Goal: Task Accomplishment & Management: Manage account settings

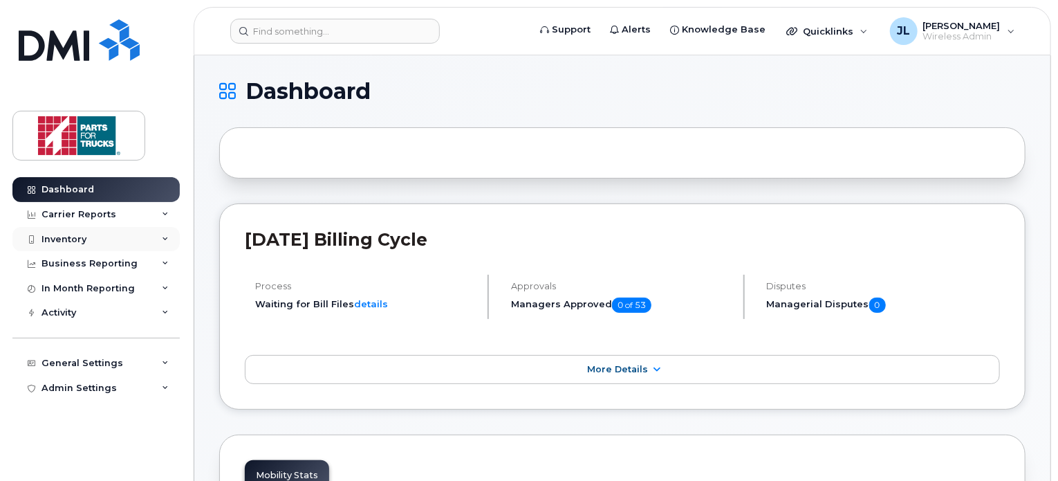
click at [98, 237] on div "Inventory" at bounding box center [95, 239] width 167 height 25
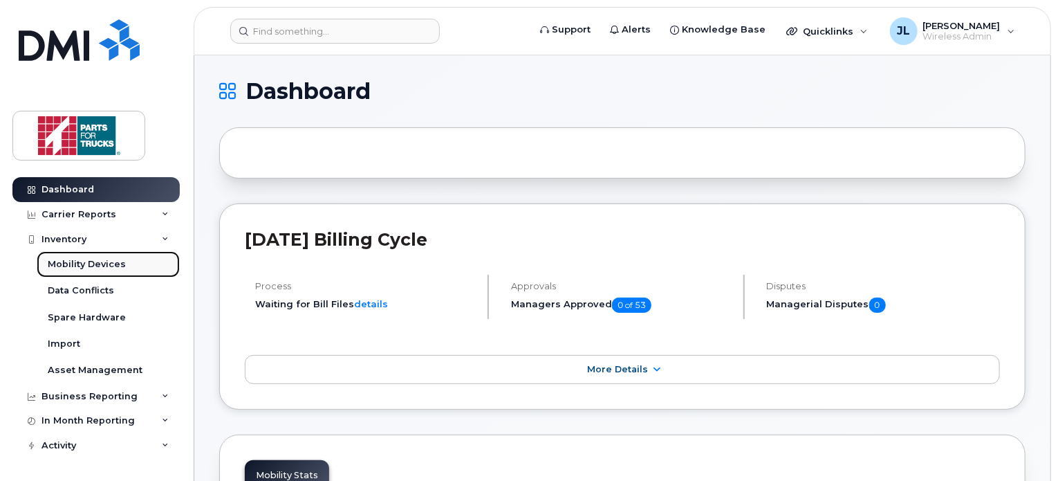
click at [82, 262] on div "Mobility Devices" at bounding box center [87, 264] width 78 height 12
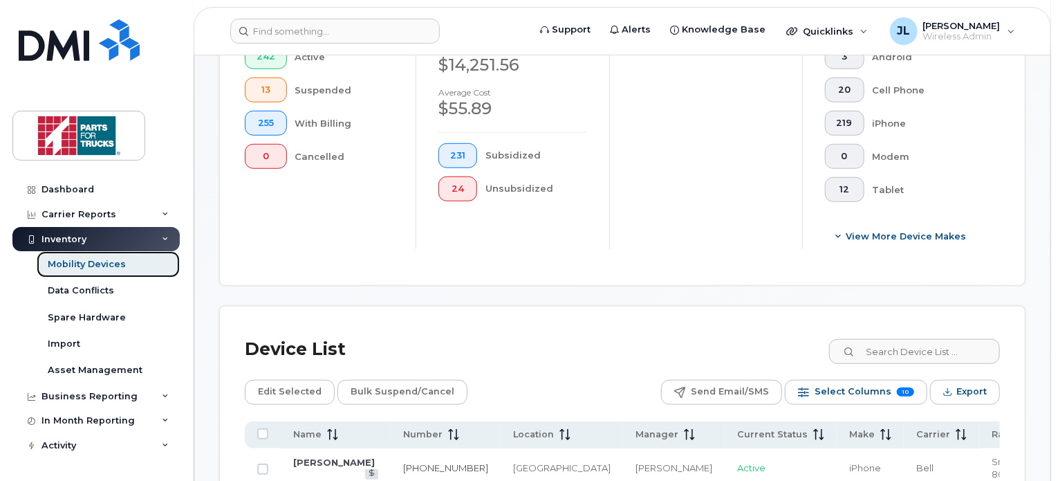
scroll to position [564, 0]
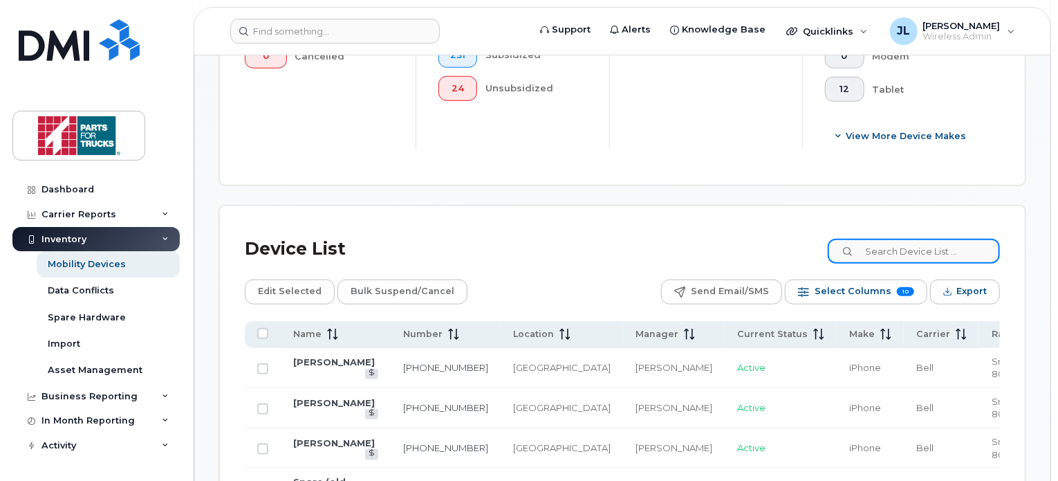
click at [903, 255] on input at bounding box center [914, 251] width 172 height 25
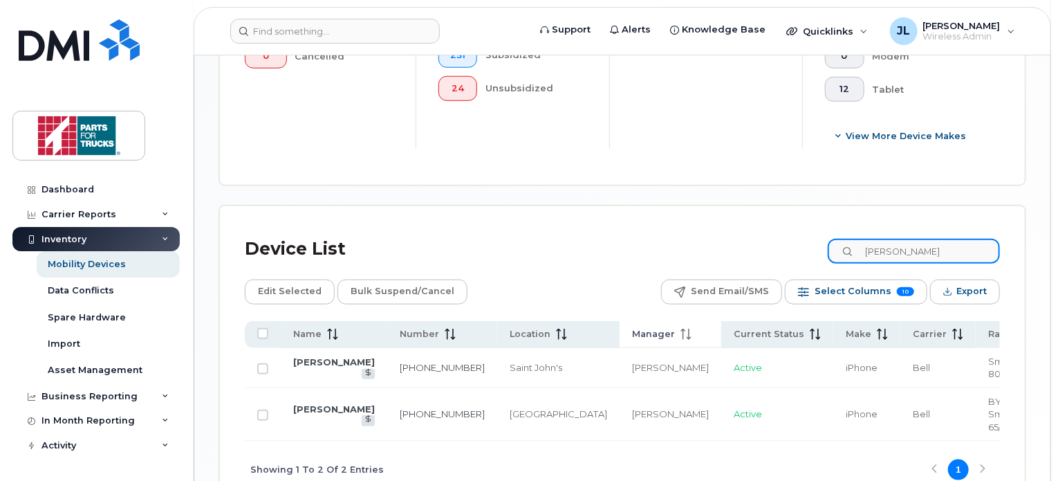
type input "Donald"
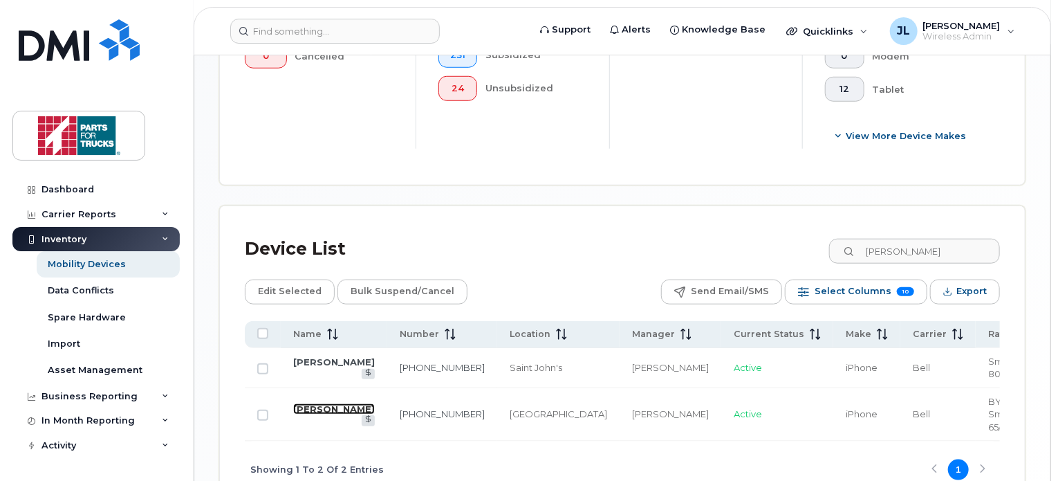
click at [311, 403] on link "[PERSON_NAME]" at bounding box center [334, 408] width 82 height 11
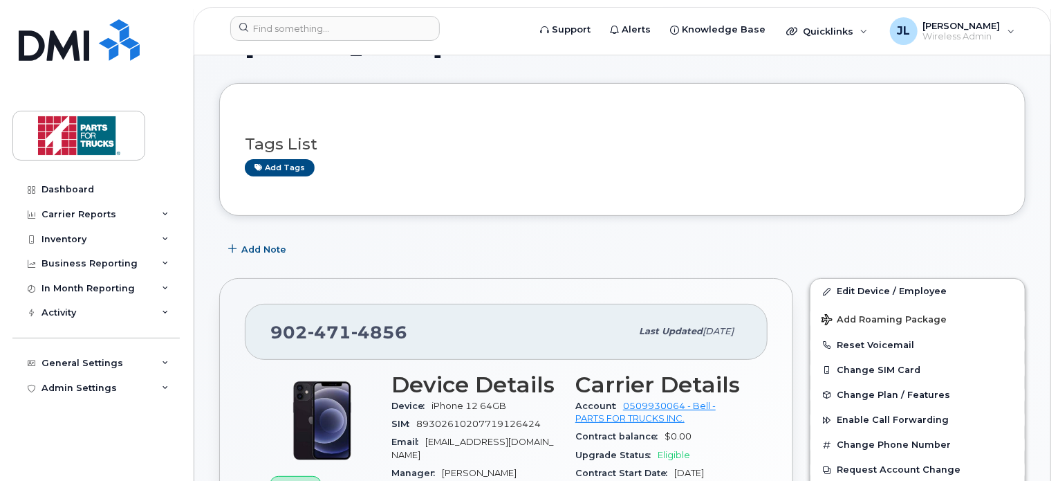
scroll to position [47, 0]
click at [892, 284] on link "Edit Device / Employee" at bounding box center [918, 290] width 214 height 25
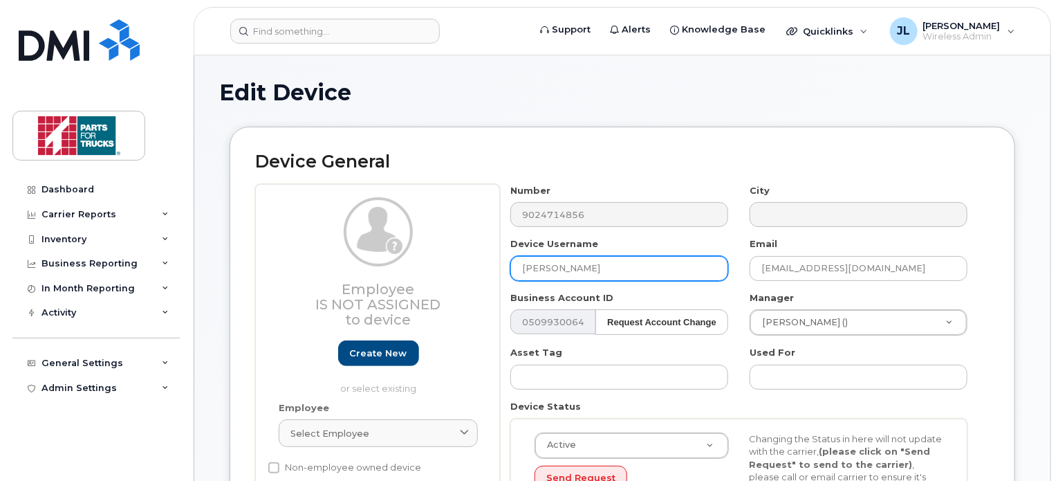
click at [524, 273] on input "Donald Lyons" at bounding box center [620, 268] width 218 height 25
click at [652, 270] on input "Spare (old Donald Lyons" at bounding box center [620, 268] width 218 height 25
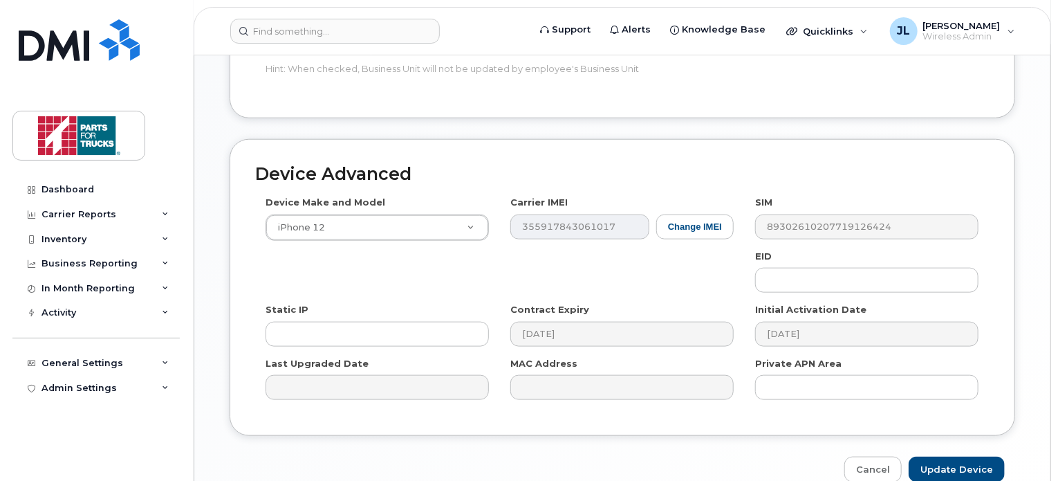
scroll to position [721, 0]
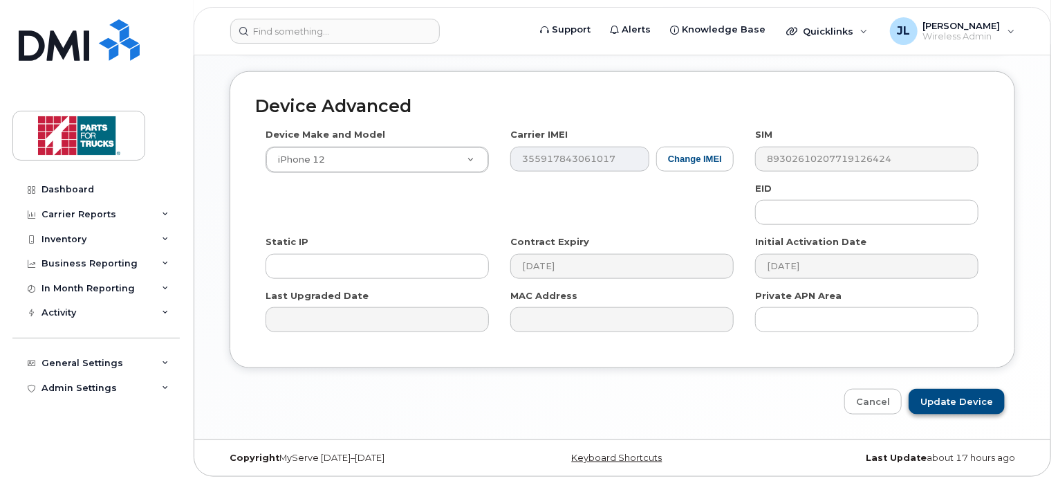
type input "Spare (old [PERSON_NAME] - with KW)"
click at [964, 395] on input "Update Device" at bounding box center [957, 402] width 96 height 26
type input "Saving..."
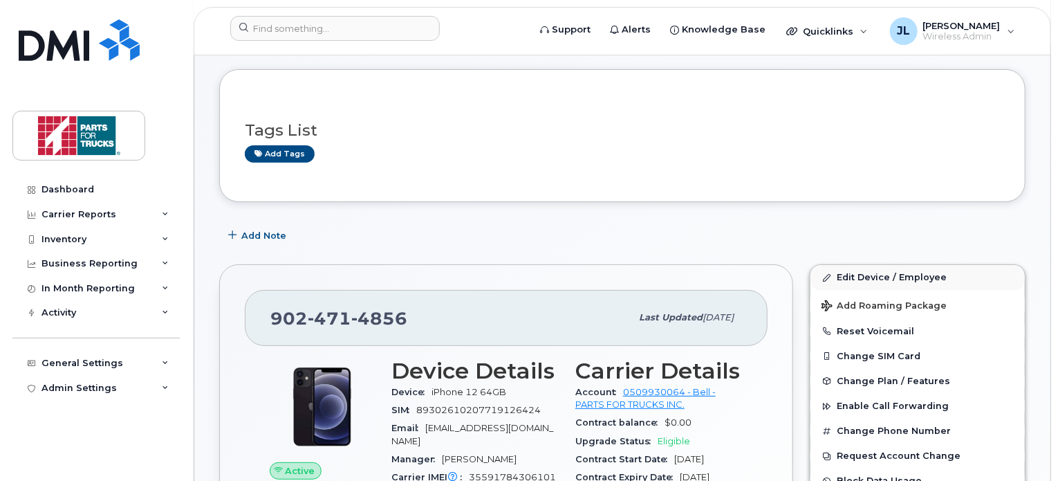
scroll to position [64, 0]
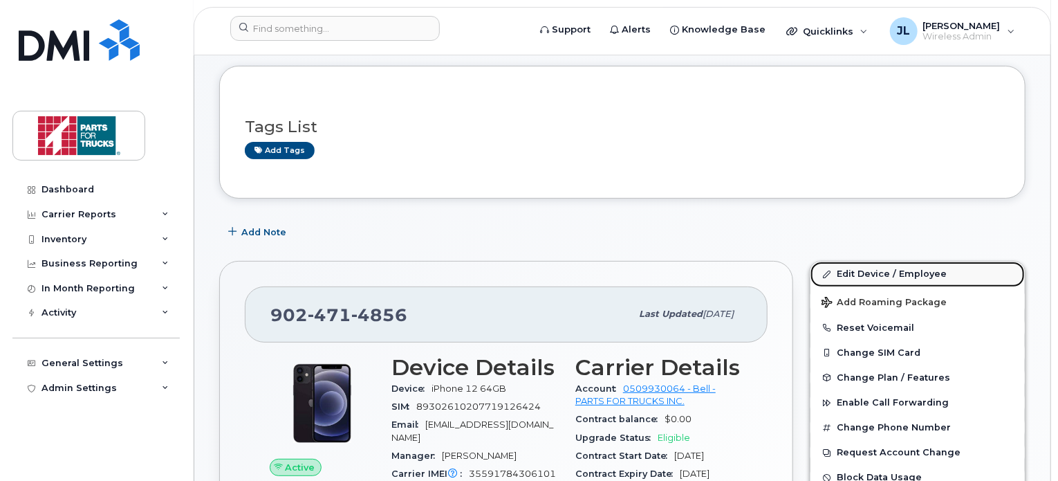
click at [874, 276] on link "Edit Device / Employee" at bounding box center [918, 273] width 214 height 25
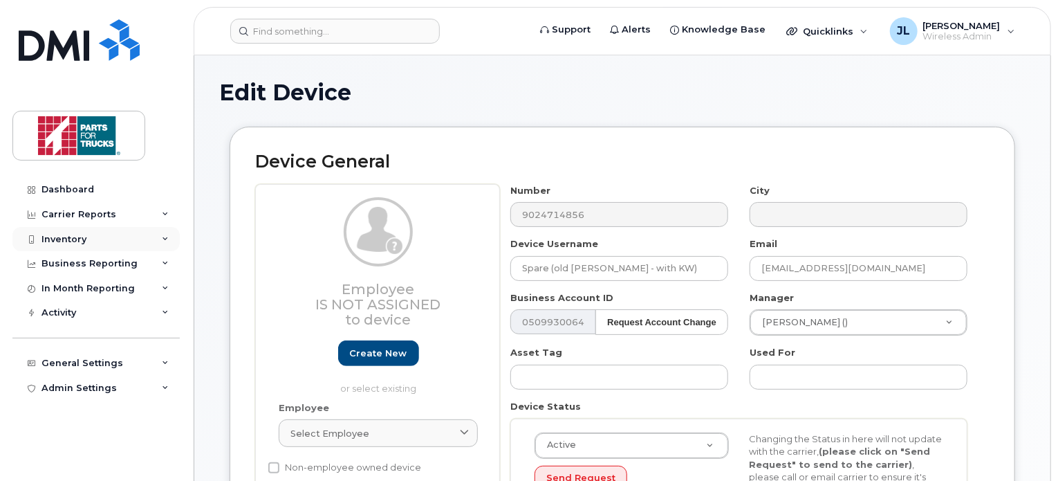
click at [62, 244] on div "Inventory" at bounding box center [95, 239] width 167 height 25
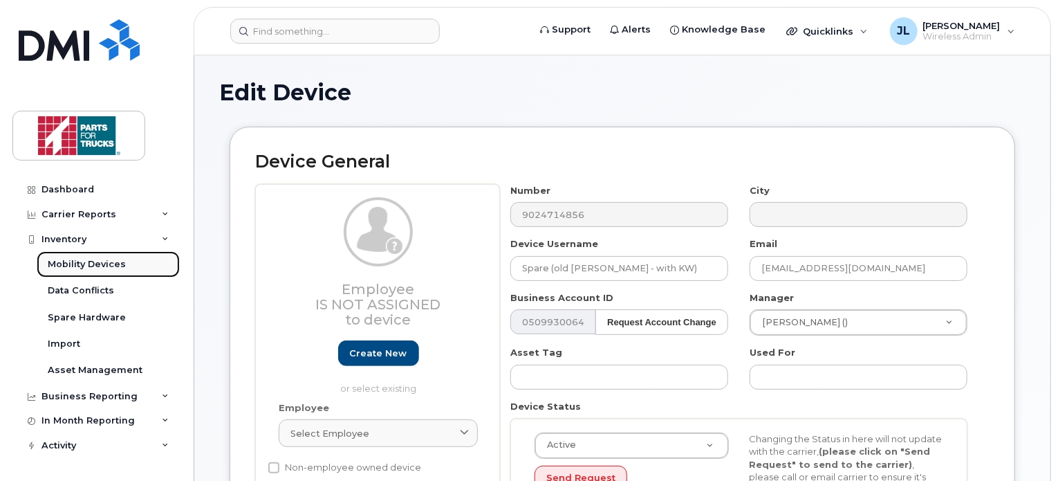
click at [83, 270] on div "Mobility Devices" at bounding box center [87, 264] width 78 height 12
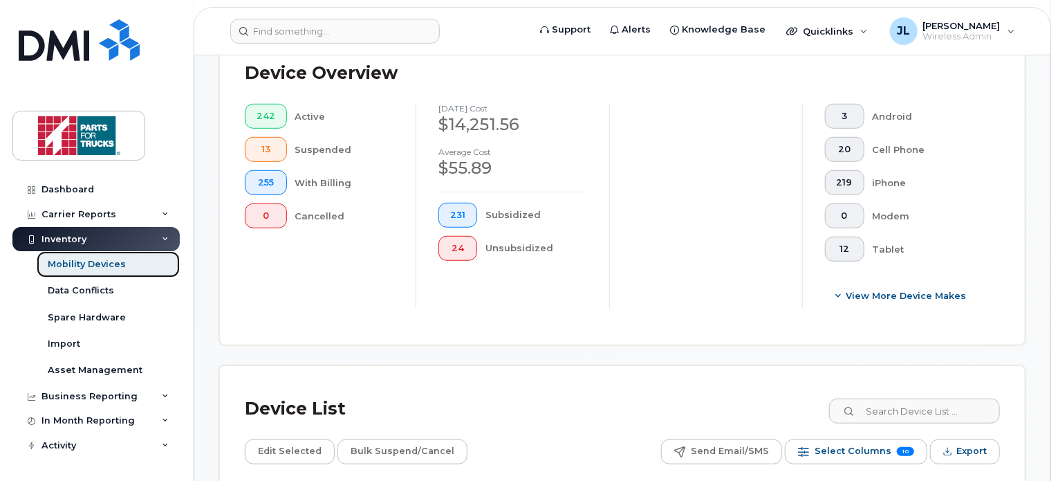
scroll to position [404, 0]
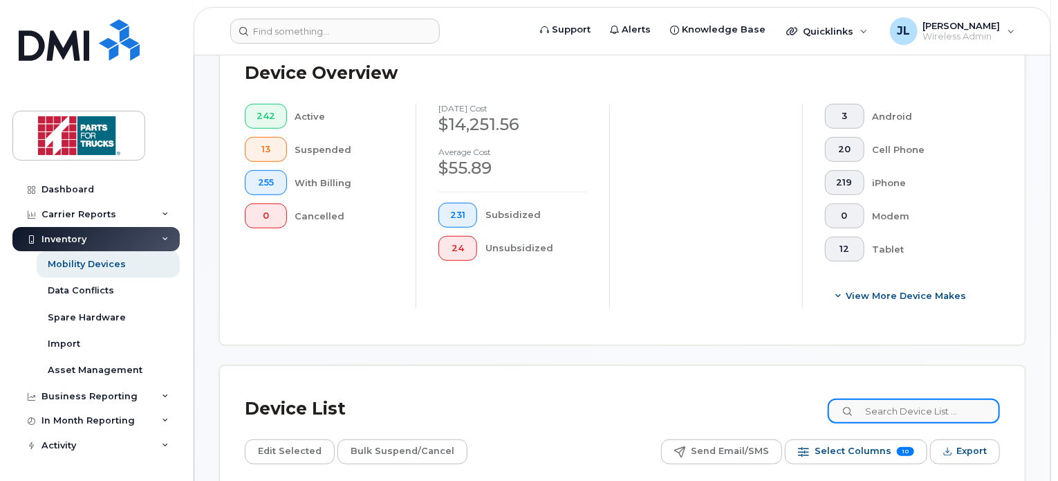
drag, startPoint x: 898, startPoint y: 405, endPoint x: 910, endPoint y: 400, distance: 13.6
click at [910, 400] on input at bounding box center [914, 410] width 172 height 25
type input "Spare"
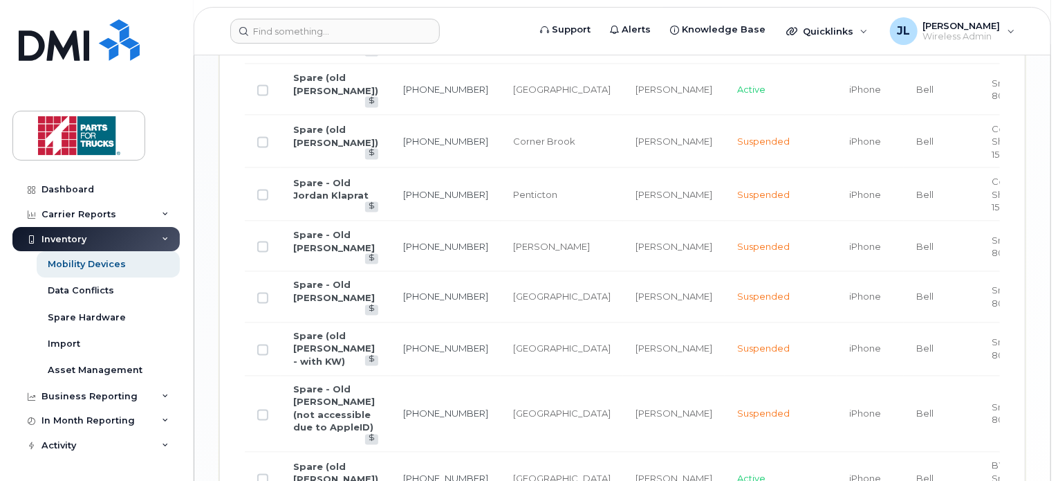
scroll to position [1040, 0]
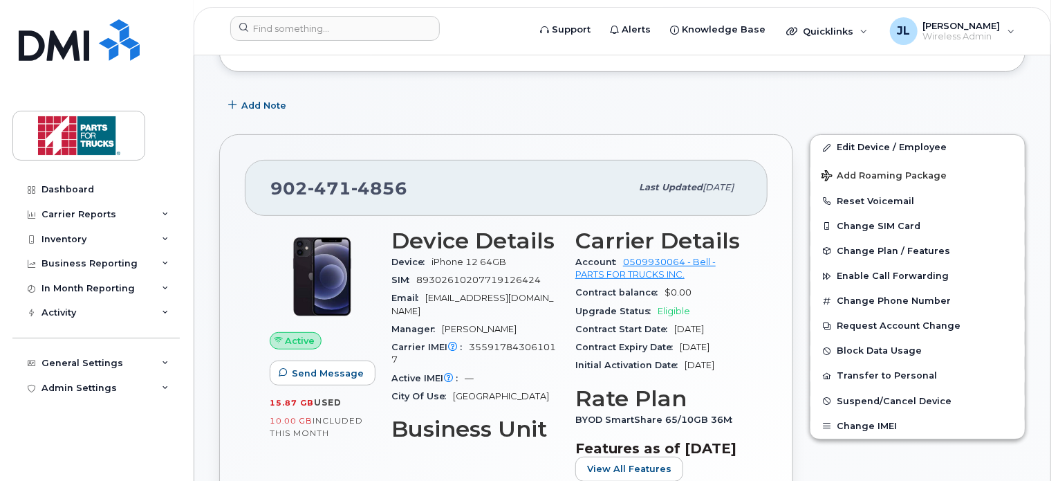
scroll to position [194, 0]
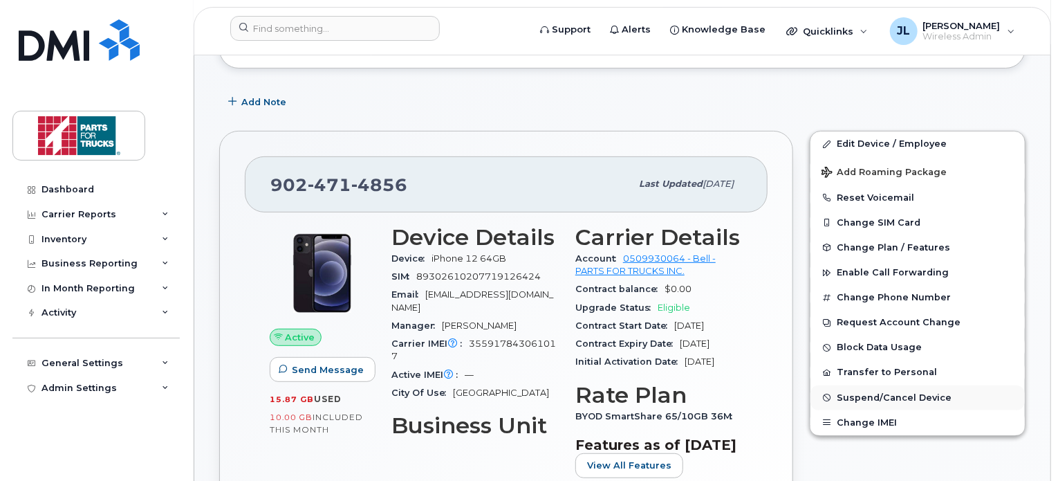
click at [885, 396] on span "Suspend/Cancel Device" at bounding box center [894, 397] width 115 height 10
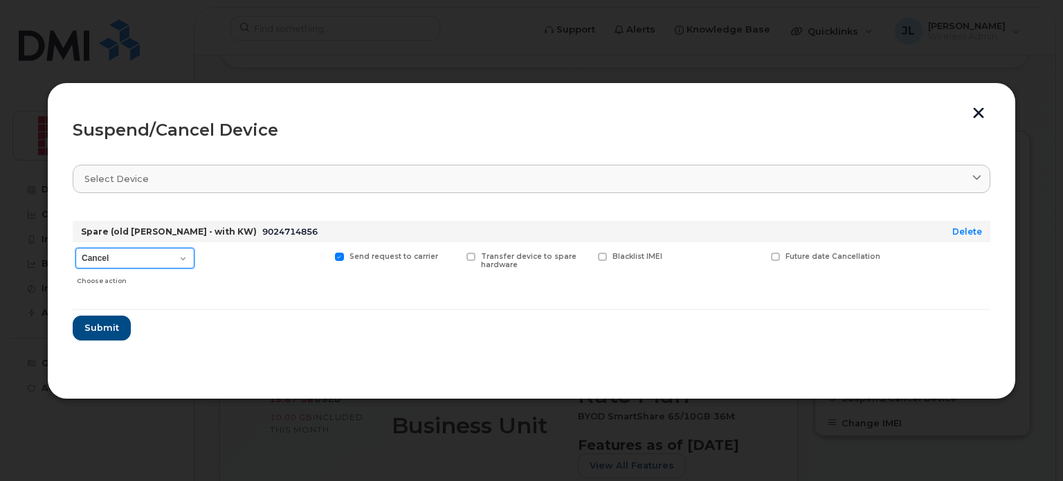
click at [177, 254] on select "Cancel Suspend - Extend Suspension Suspend - Reduced Rate Suspend - Full Rate S…" at bounding box center [134, 258] width 119 height 21
select select "[object Object]"
click at [75, 248] on select "Cancel Suspend - Extend Suspension Suspend - Reduced Rate Suspend - Full Rate S…" at bounding box center [134, 258] width 119 height 21
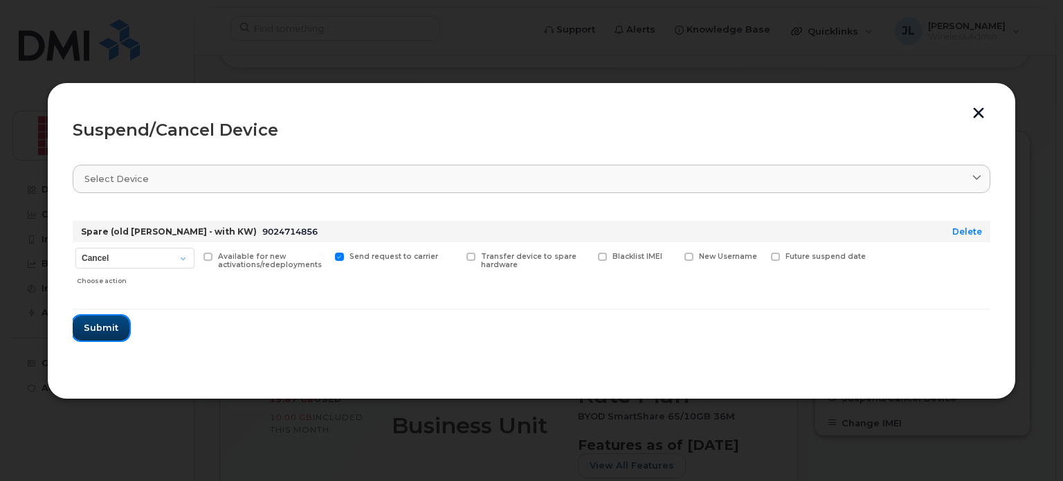
click at [113, 321] on span "Submit" at bounding box center [101, 327] width 35 height 13
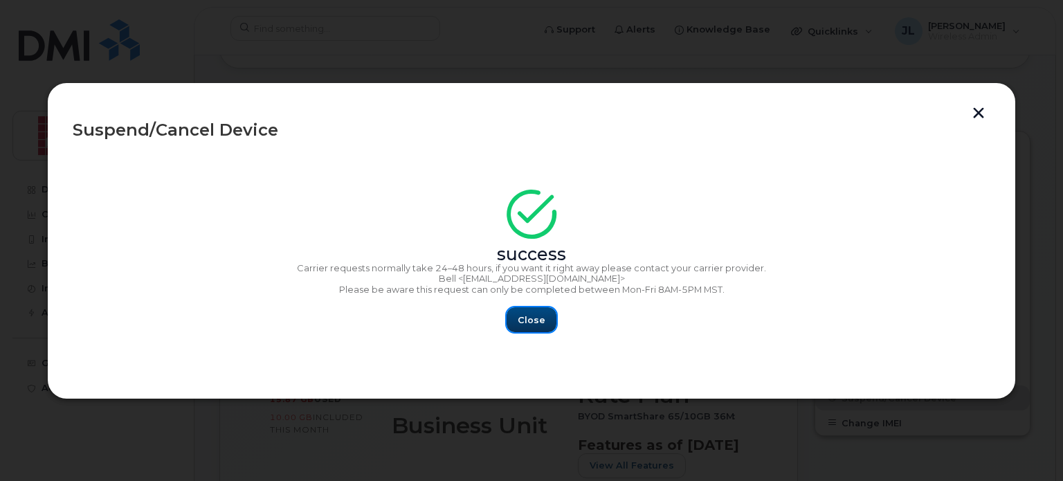
click at [529, 322] on span "Close" at bounding box center [531, 319] width 28 height 13
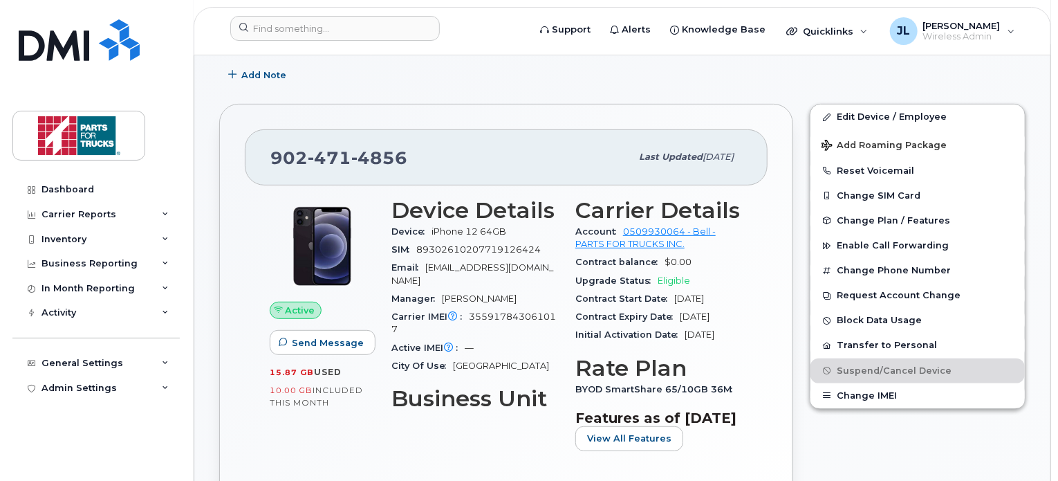
scroll to position [219, 0]
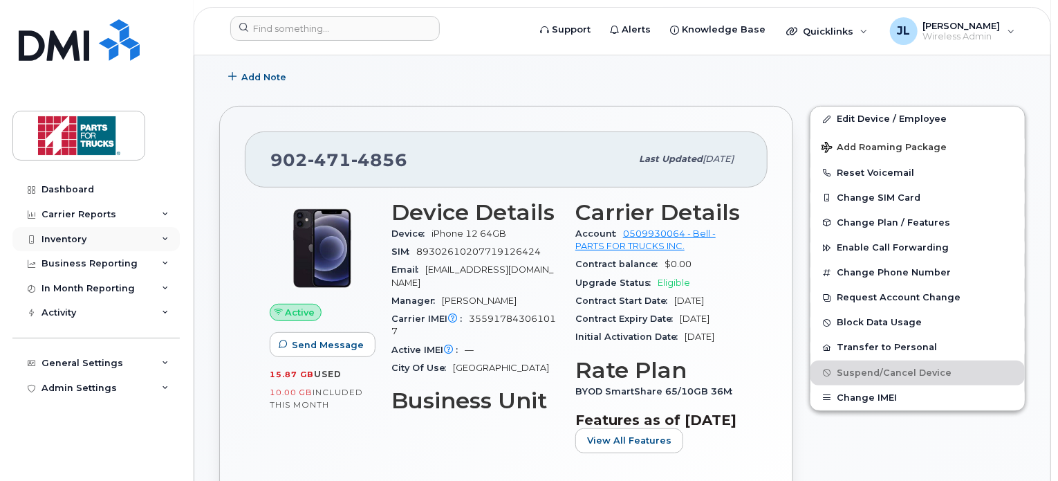
click at [89, 237] on div "Inventory" at bounding box center [95, 239] width 167 height 25
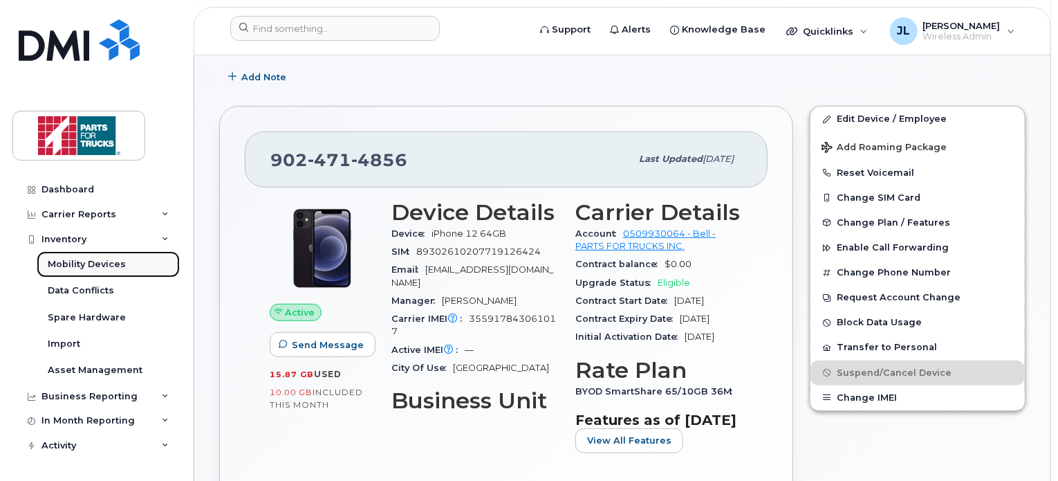
click at [80, 263] on div "Mobility Devices" at bounding box center [87, 264] width 78 height 12
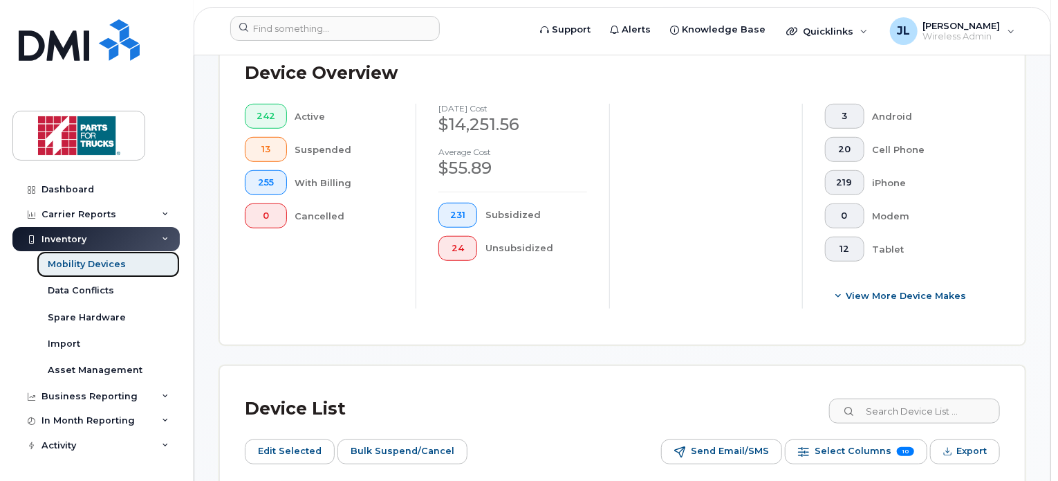
scroll to position [463, 0]
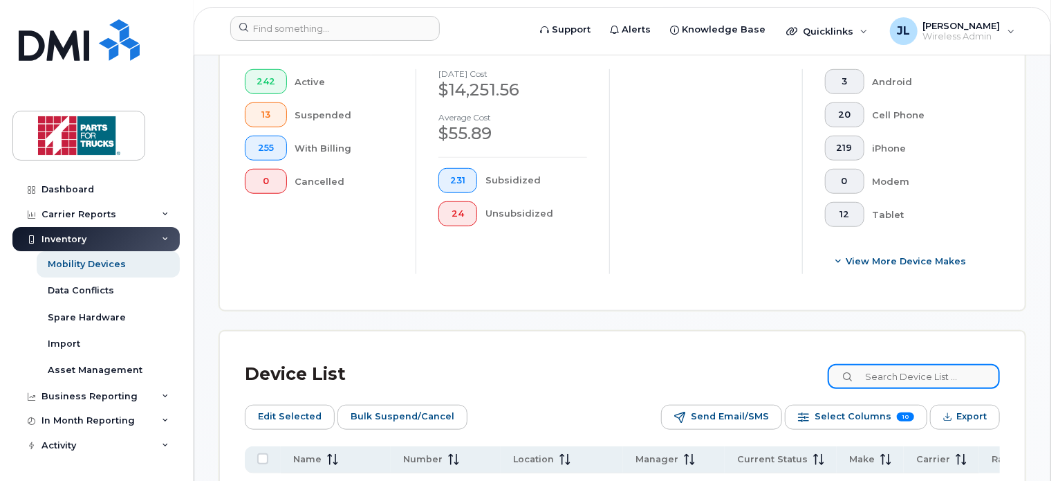
click at [890, 373] on input at bounding box center [914, 376] width 172 height 25
type input "spare"
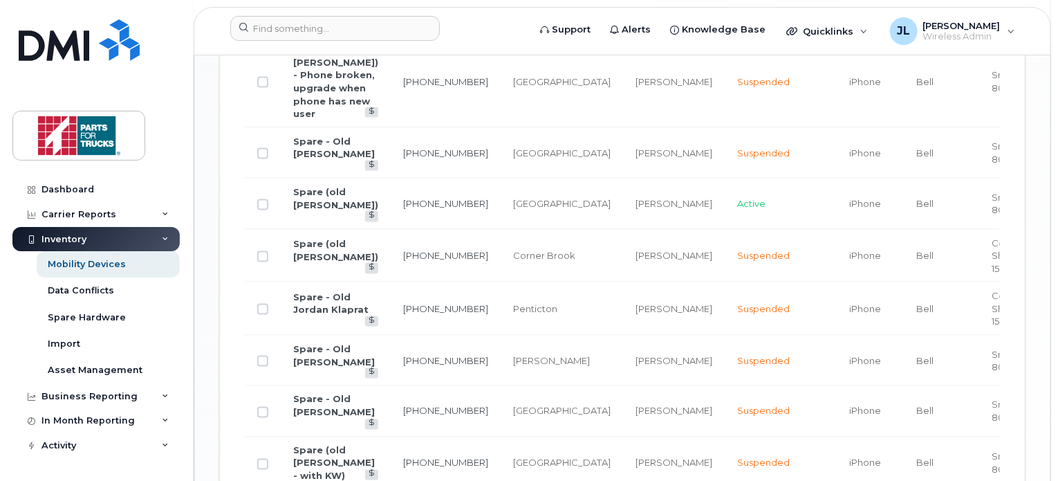
scroll to position [1151, 0]
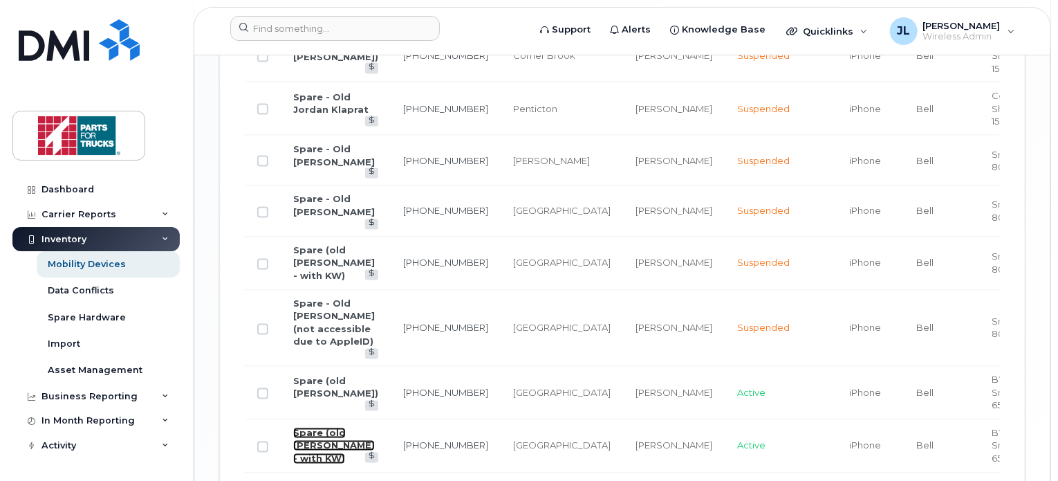
click at [346, 428] on link "Spare (old [PERSON_NAME] - with KW)" at bounding box center [334, 446] width 82 height 37
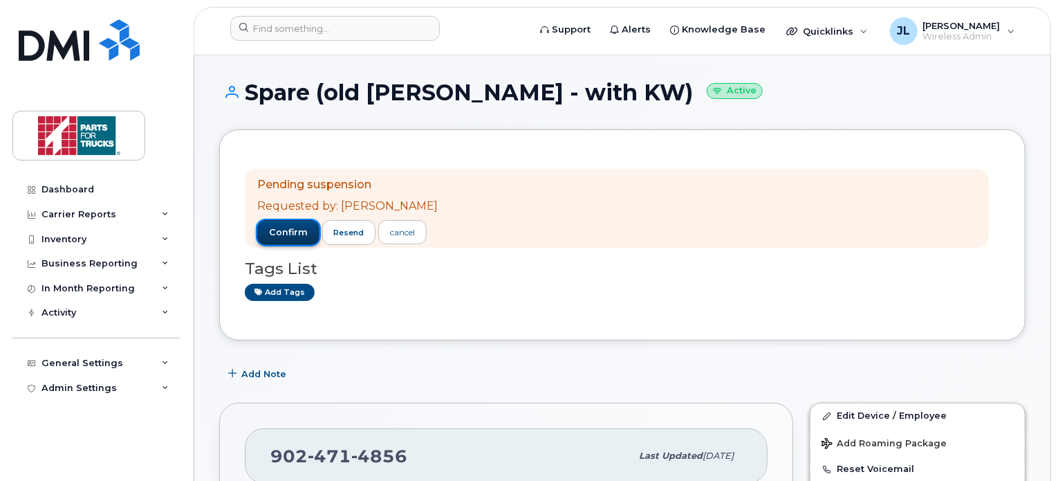
click at [284, 229] on span "confirm" at bounding box center [288, 232] width 39 height 12
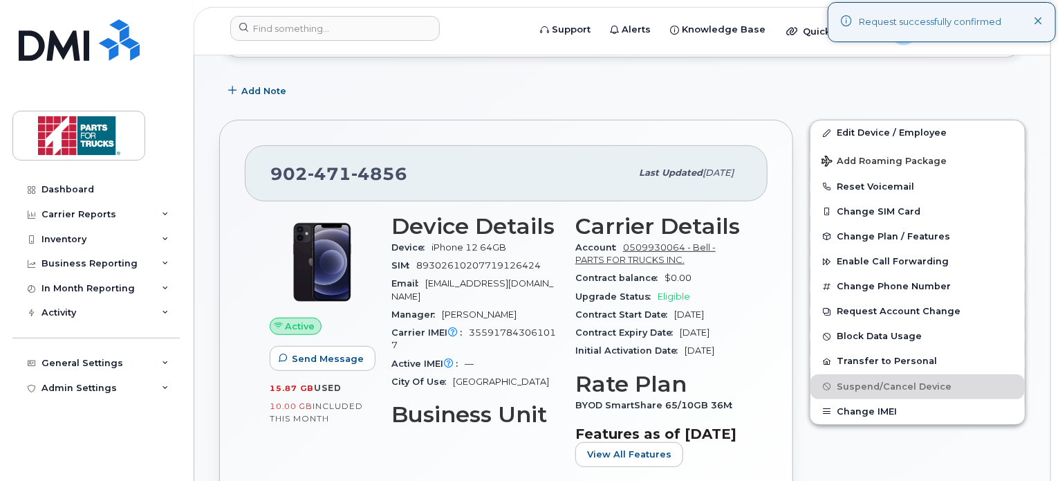
scroll to position [204, 0]
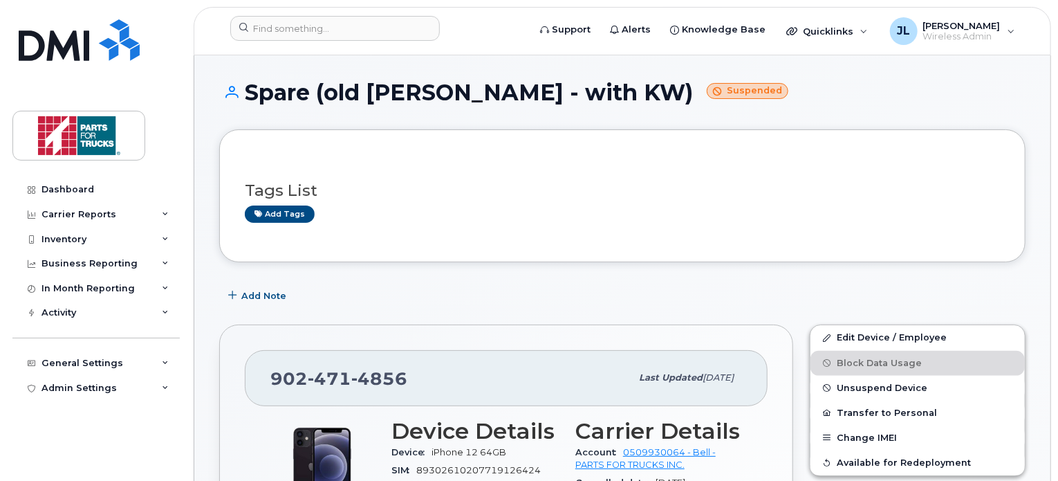
click at [363, 376] on span "4856" at bounding box center [379, 378] width 56 height 21
copy span "902 471 4856"
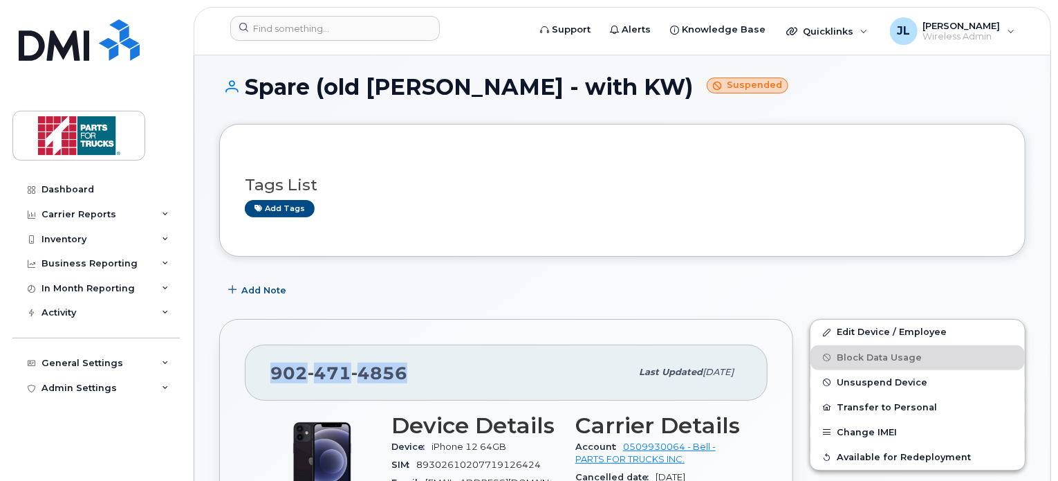
scroll to position [6, 0]
